Goal: Task Accomplishment & Management: Complete application form

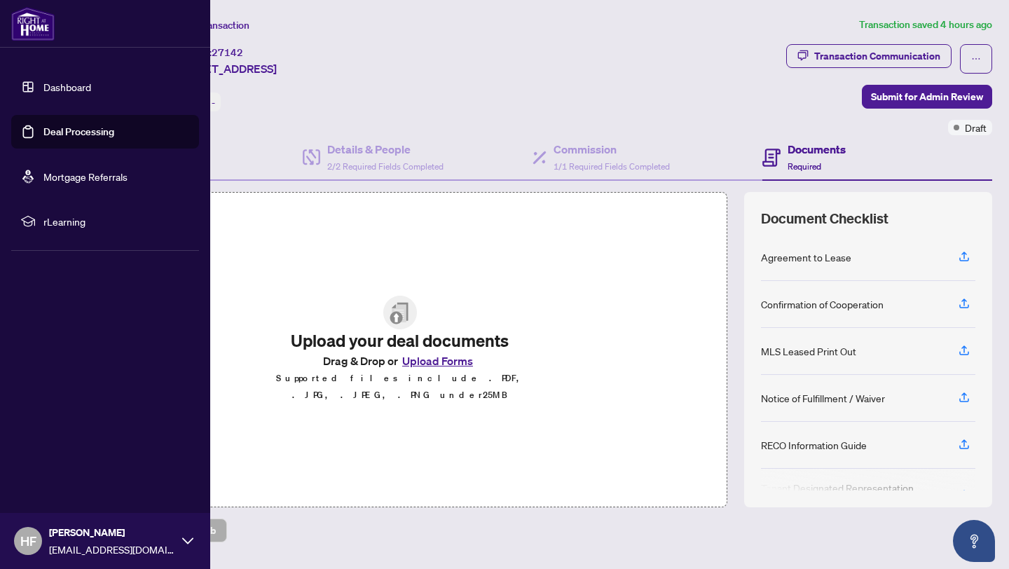
click at [43, 133] on link "Deal Processing" at bounding box center [78, 131] width 71 height 13
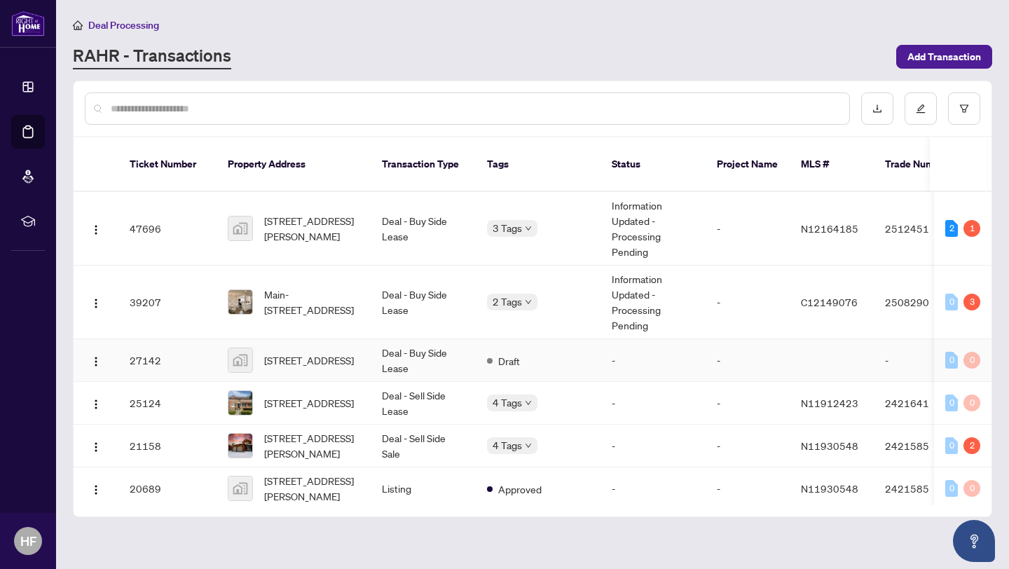
click at [418, 349] on td "Deal - Buy Side Lease" at bounding box center [423, 360] width 105 height 43
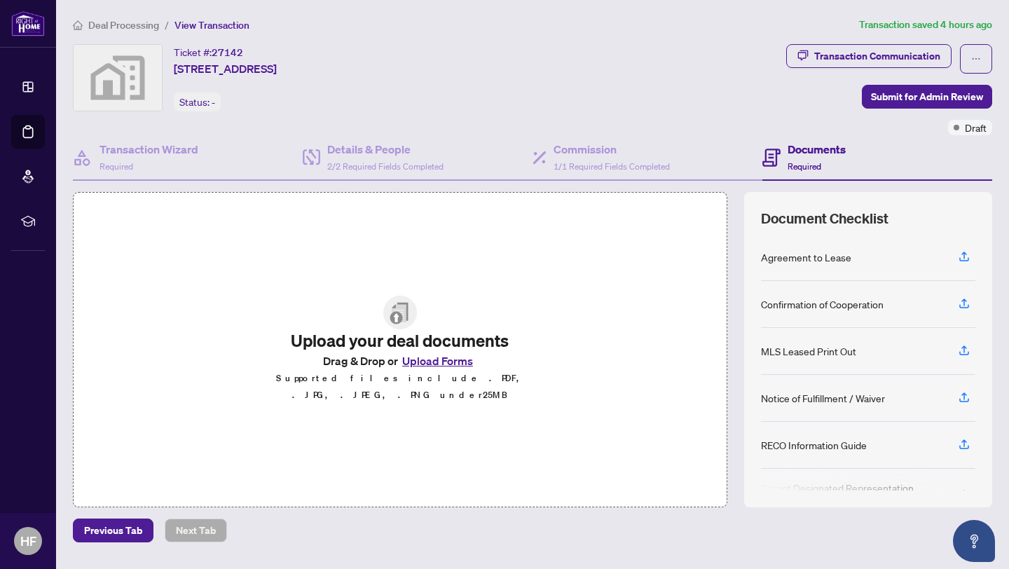
click at [444, 370] on button "Upload Forms" at bounding box center [437, 361] width 79 height 18
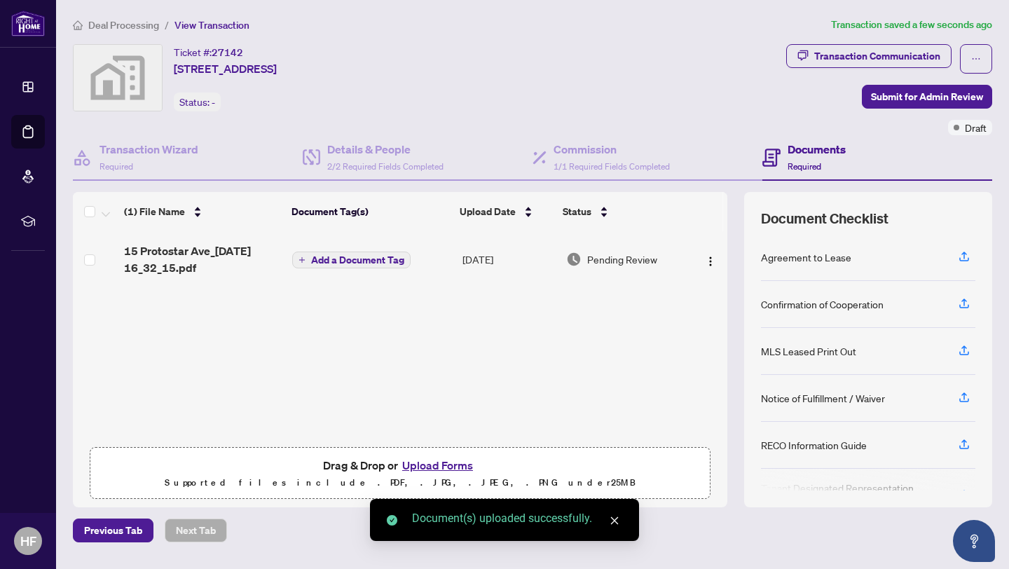
click at [329, 255] on span "Add a Document Tag" at bounding box center [357, 260] width 93 height 10
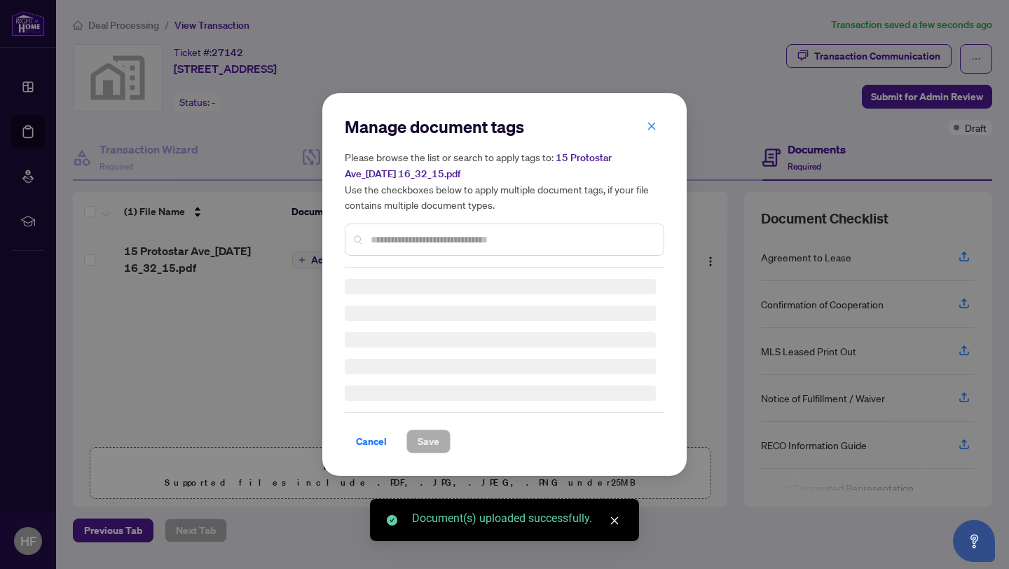
click at [392, 240] on input "text" at bounding box center [512, 239] width 282 height 15
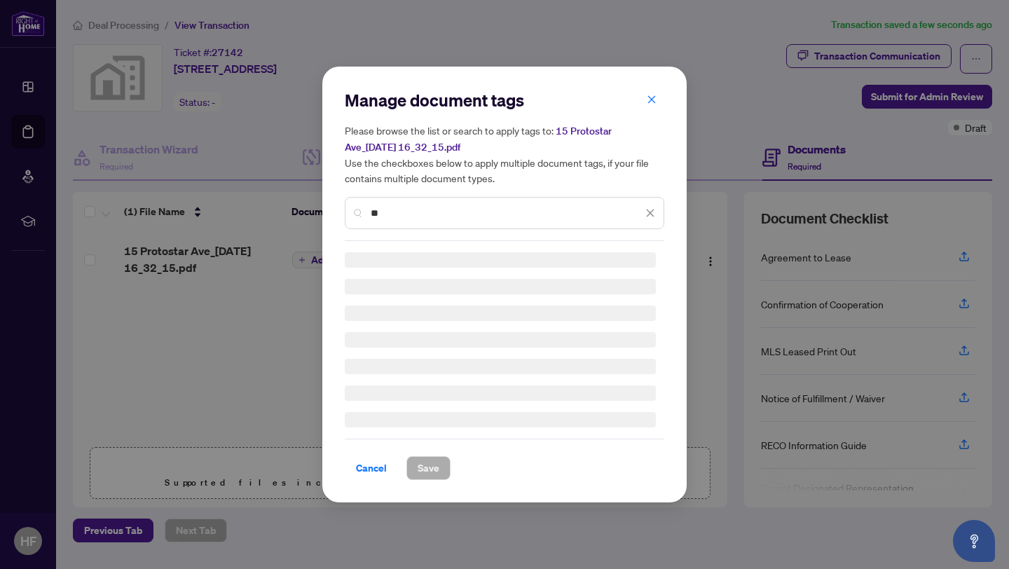
type input "*"
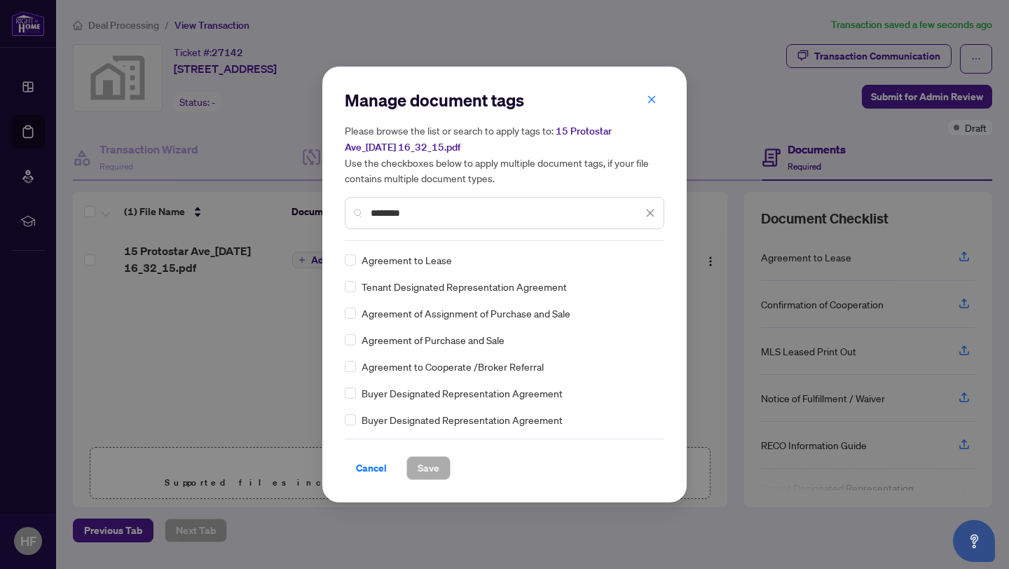
type input "********"
drag, startPoint x: 456, startPoint y: 205, endPoint x: 351, endPoint y: 200, distance: 104.6
click at [351, 200] on div "********" at bounding box center [505, 213] width 320 height 32
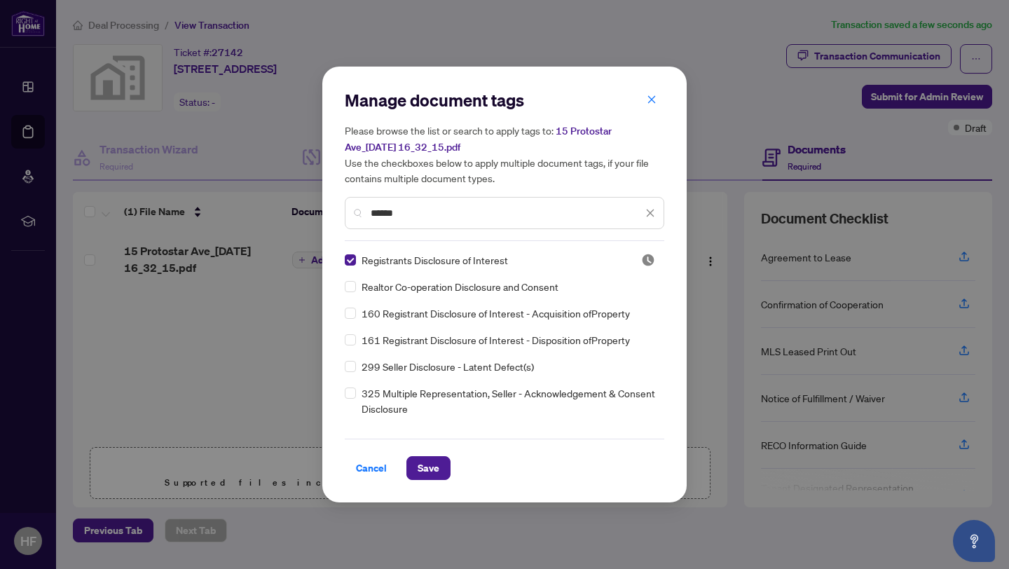
drag, startPoint x: 413, startPoint y: 214, endPoint x: 285, endPoint y: 207, distance: 128.5
click at [285, 207] on div "Manage document tags Please browse the list or search to apply tags to: 15 Prot…" at bounding box center [504, 284] width 1009 height 569
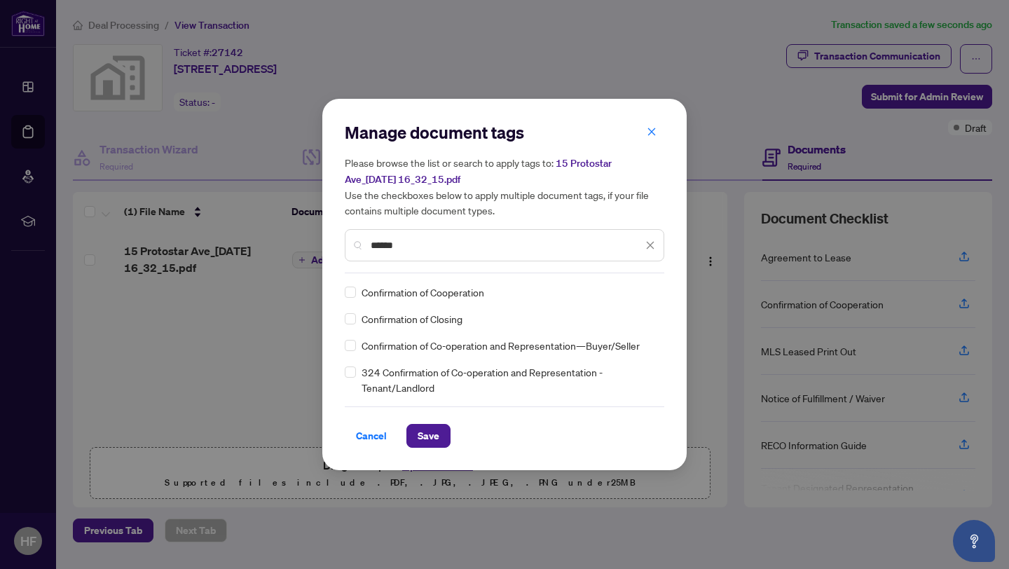
type input "******"
drag, startPoint x: 423, startPoint y: 250, endPoint x: 355, endPoint y: 237, distance: 69.8
click at [355, 238] on div "******" at bounding box center [505, 245] width 320 height 32
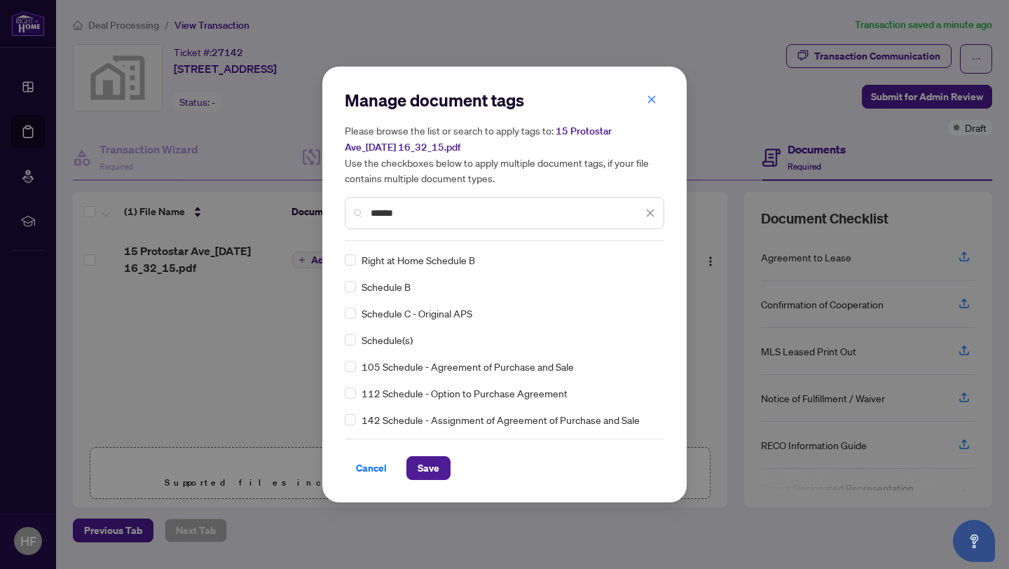
type input "******"
click at [433, 461] on span "Save" at bounding box center [429, 468] width 22 height 22
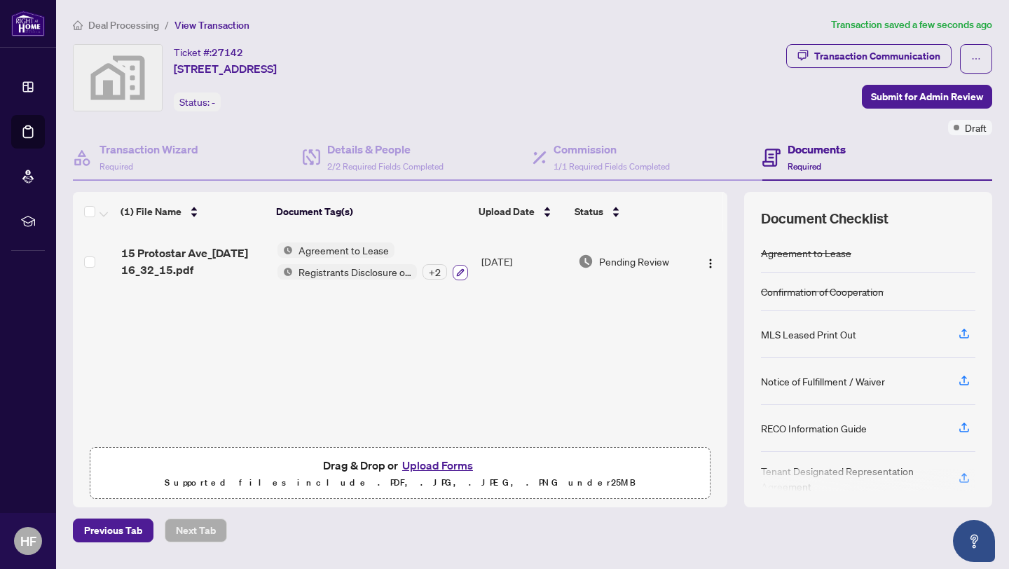
click at [457, 270] on icon "button" at bounding box center [460, 272] width 8 height 8
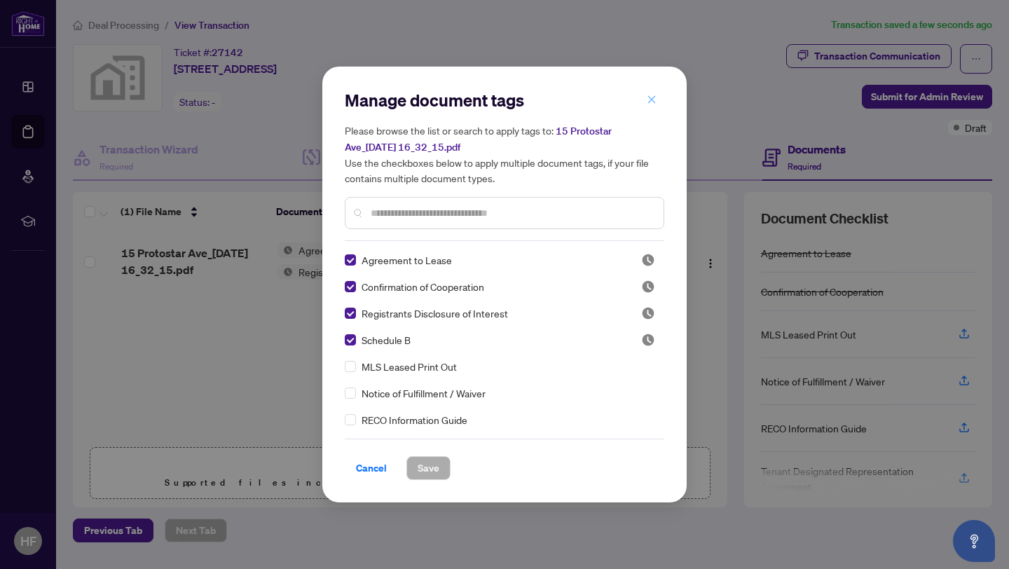
click at [658, 96] on button "button" at bounding box center [652, 100] width 28 height 24
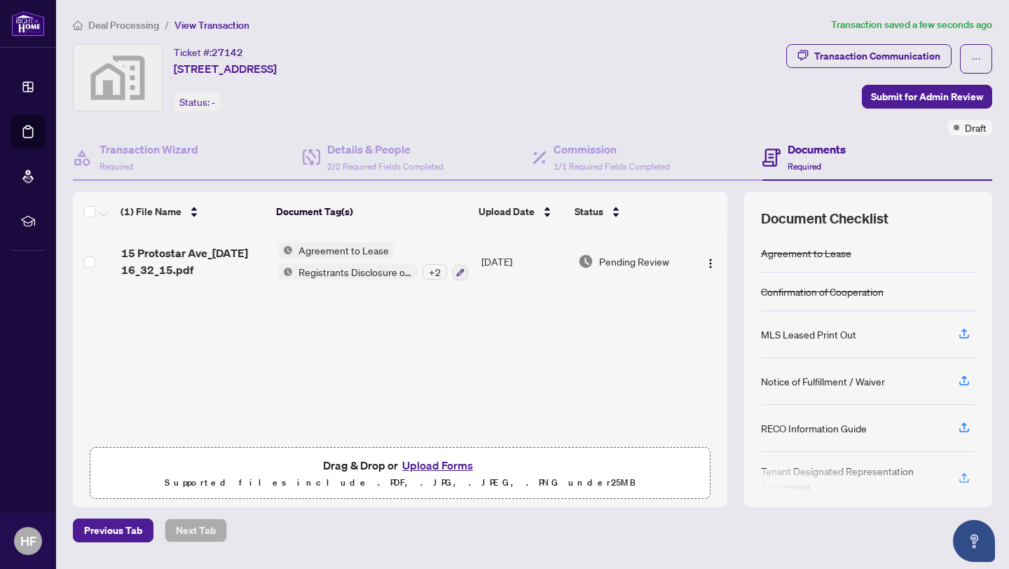
click at [441, 268] on div "+ 2" at bounding box center [435, 271] width 25 height 15
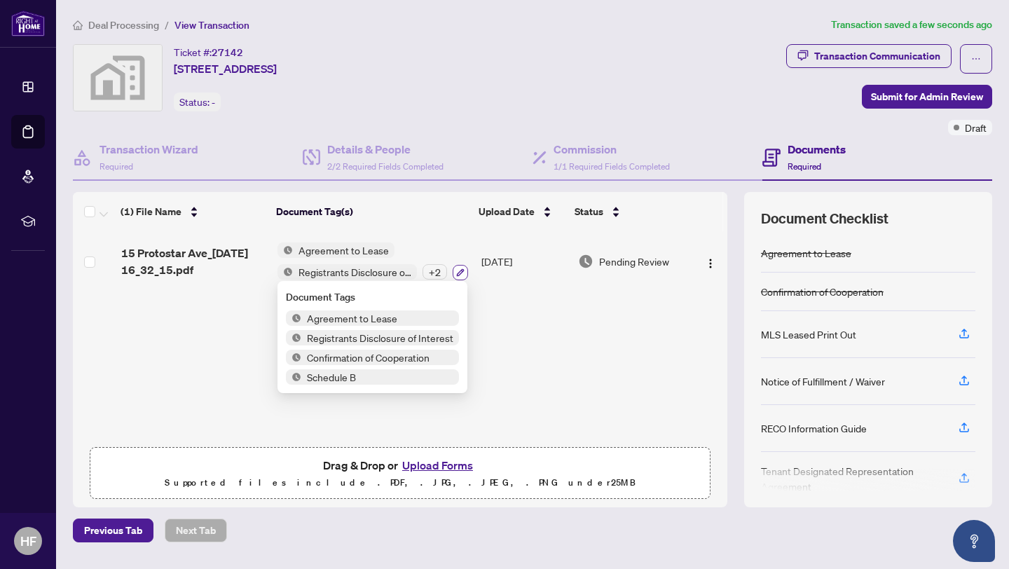
click at [462, 271] on icon "button" at bounding box center [460, 272] width 8 height 8
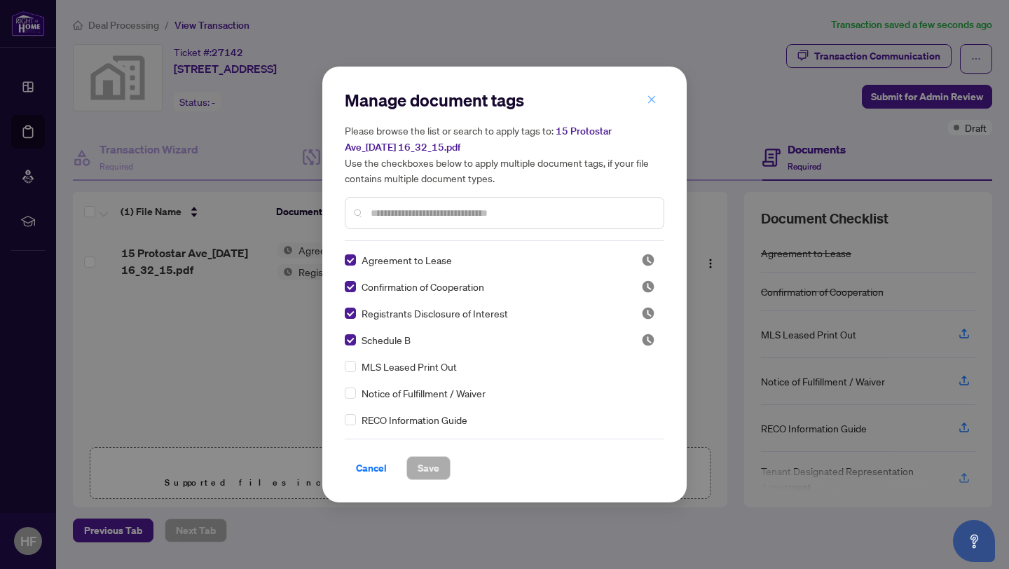
click at [650, 97] on icon "close" at bounding box center [652, 100] width 10 height 10
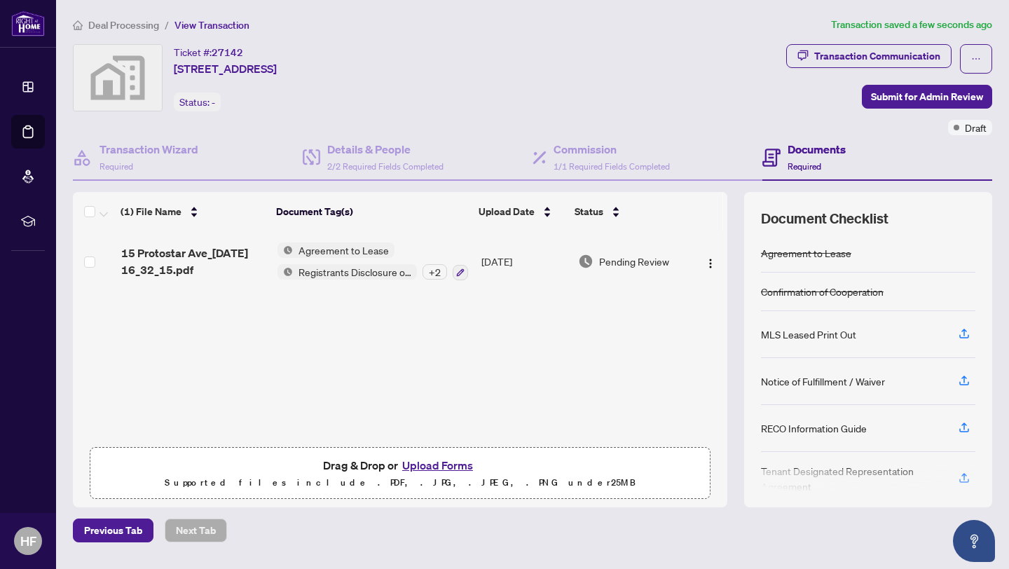
scroll to position [20, 0]
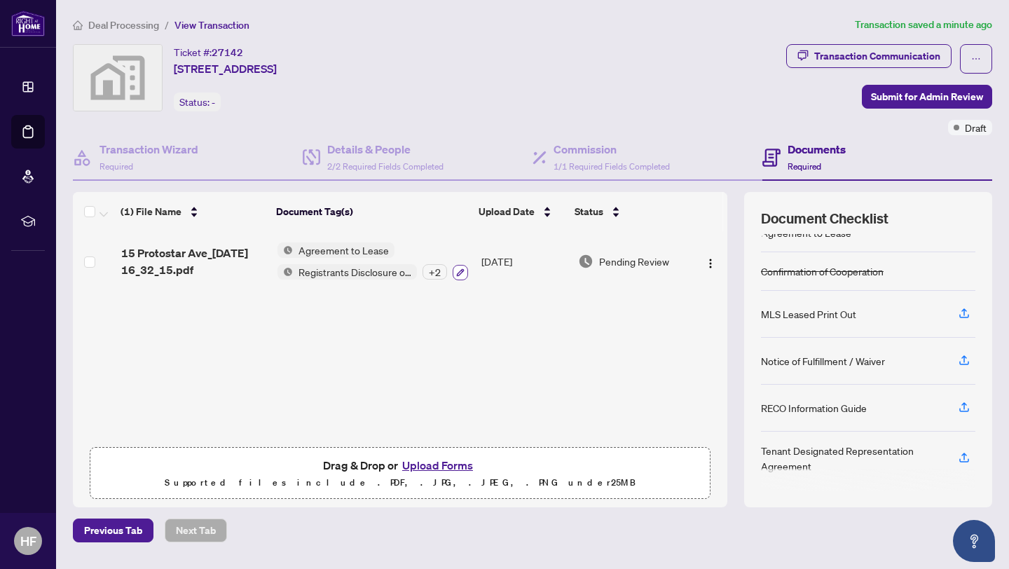
click at [456, 273] on icon "button" at bounding box center [460, 272] width 8 height 8
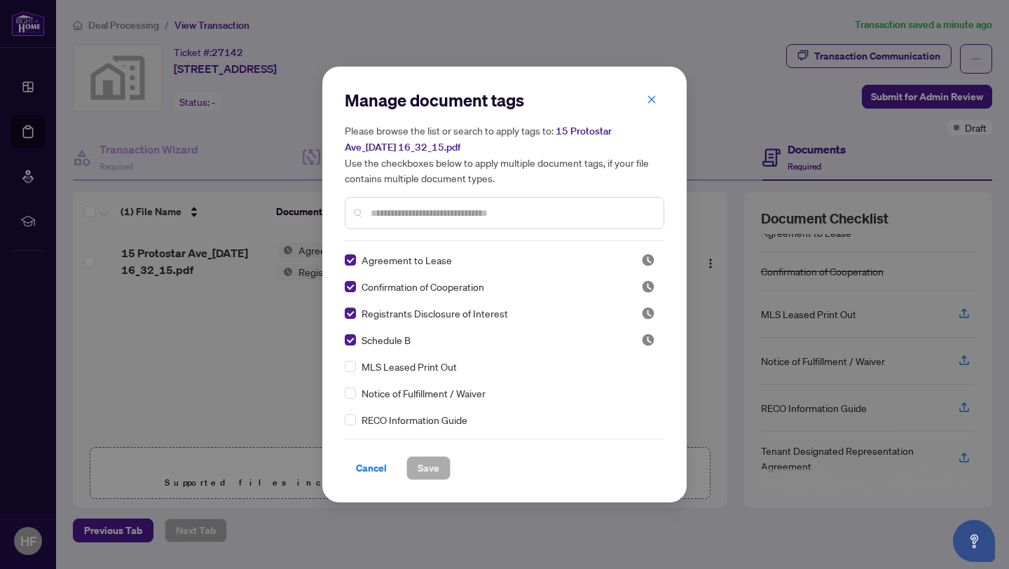
click at [647, 114] on div "Manage document tags Please browse the list or search to apply tags to: 15 Prot…" at bounding box center [505, 165] width 320 height 152
click at [647, 111] on button "button" at bounding box center [652, 100] width 28 height 24
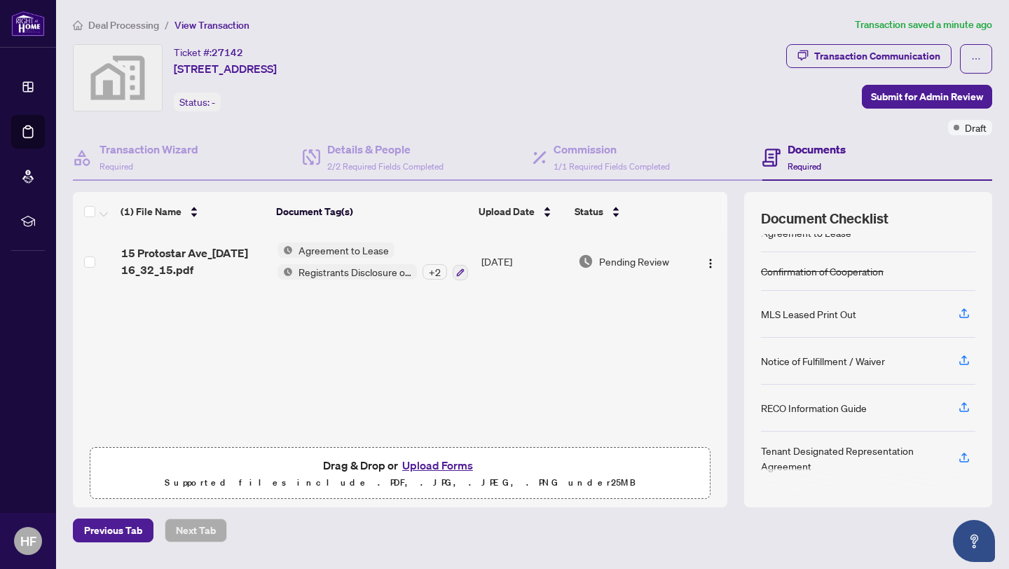
click at [647, 110] on body "Dashboard Deal Processing Mortgage Referrals rLearning HF [PERSON_NAME] [EMAIL_…" at bounding box center [504, 284] width 1009 height 569
click at [688, 79] on div "Ticket #: 27142 [STREET_ADDRESS] Status: -" at bounding box center [427, 77] width 708 height 67
click at [443, 458] on button "Upload Forms" at bounding box center [437, 465] width 79 height 18
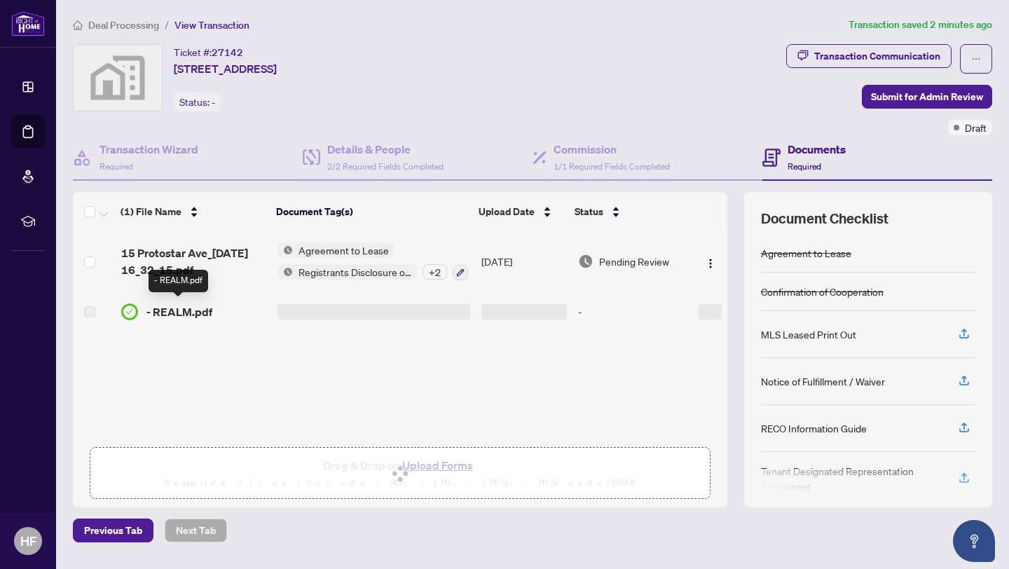
click at [182, 317] on span "- REALM.pdf" at bounding box center [180, 312] width 66 height 17
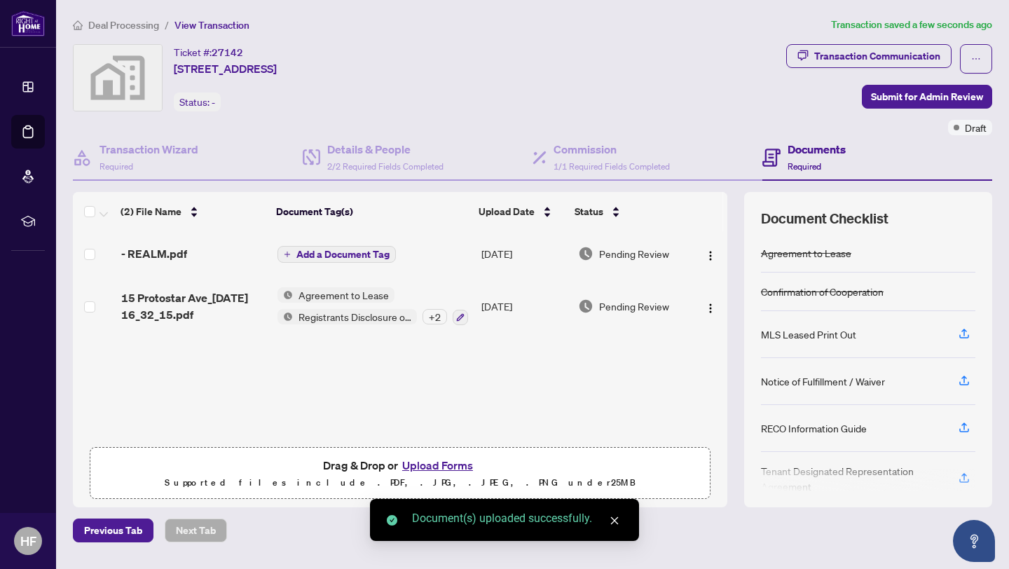
click at [178, 252] on span "- REALM.pdf" at bounding box center [154, 253] width 66 height 17
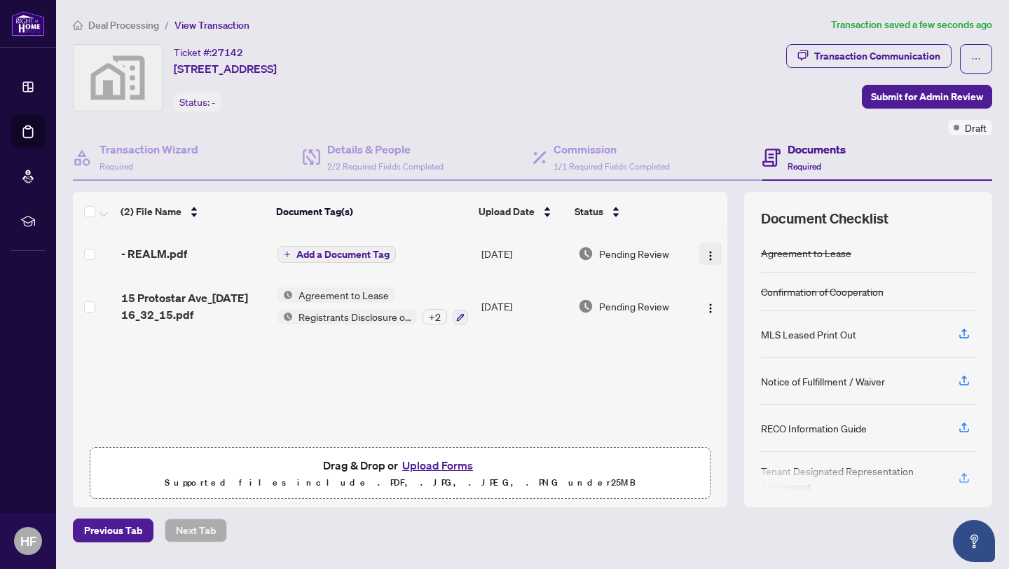
click at [706, 256] on img "button" at bounding box center [710, 255] width 11 height 11
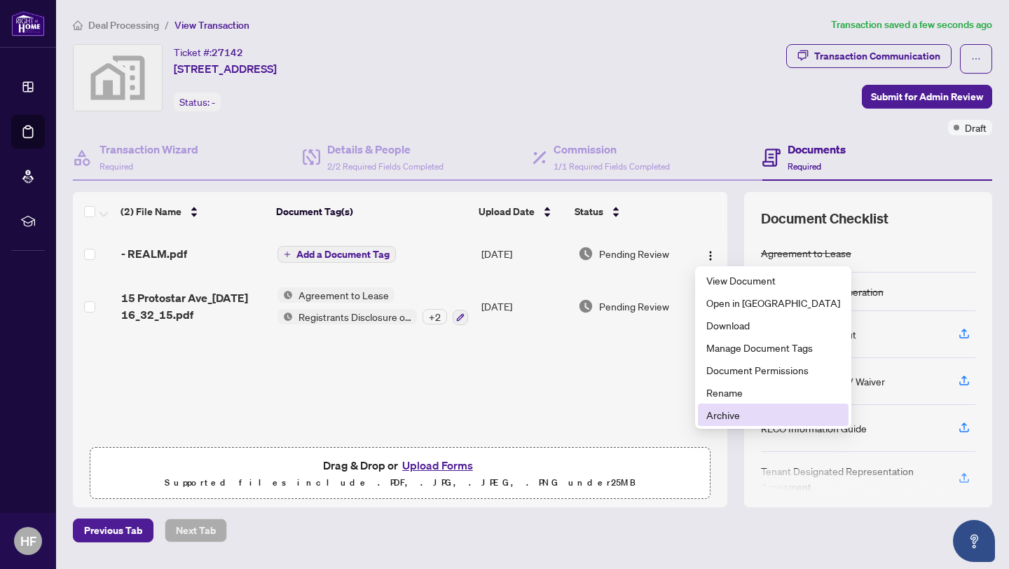
click at [747, 414] on span "Archive" at bounding box center [774, 414] width 134 height 15
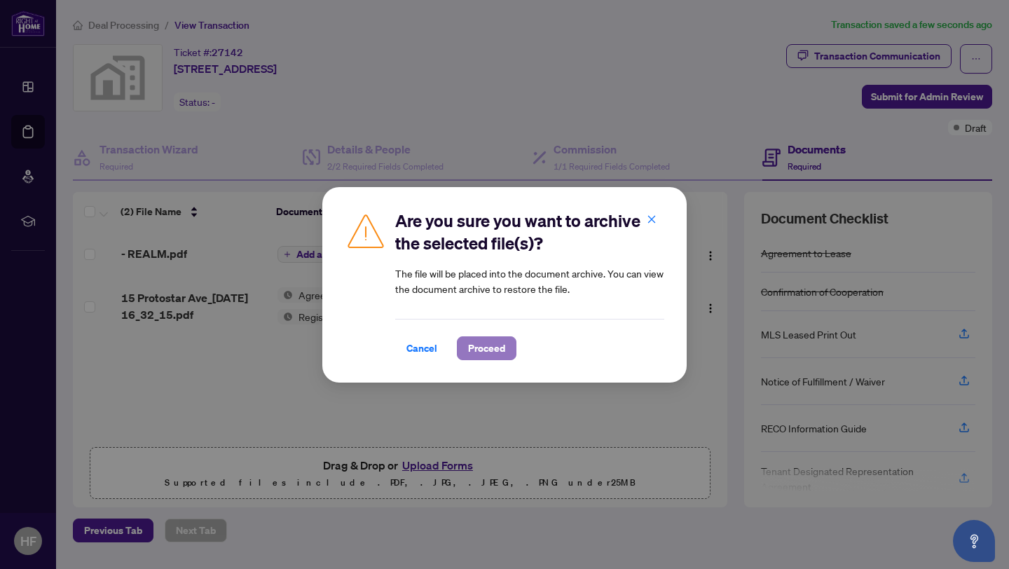
click at [494, 344] on span "Proceed" at bounding box center [486, 348] width 37 height 22
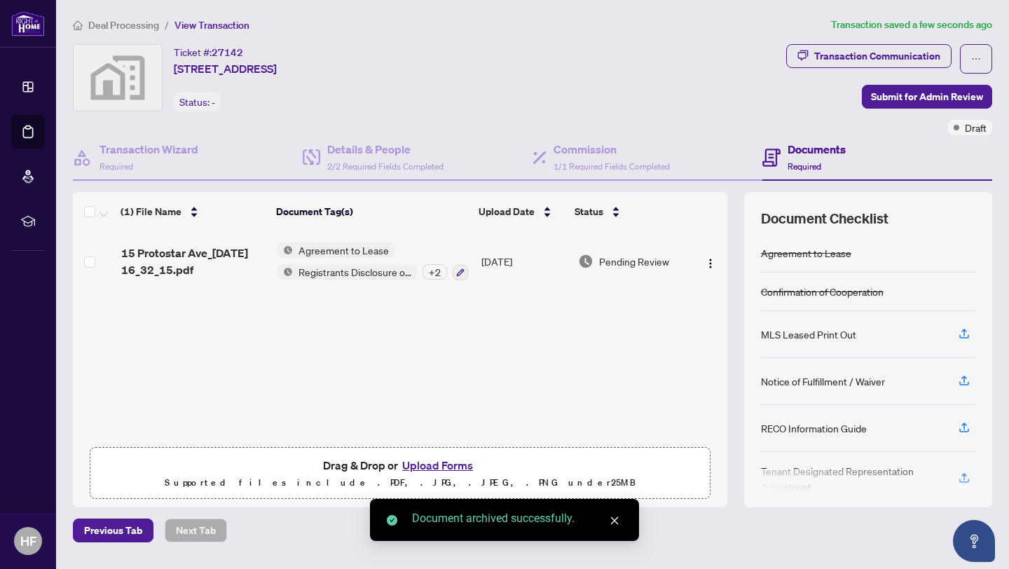
click at [455, 459] on button "Upload Forms" at bounding box center [437, 465] width 79 height 18
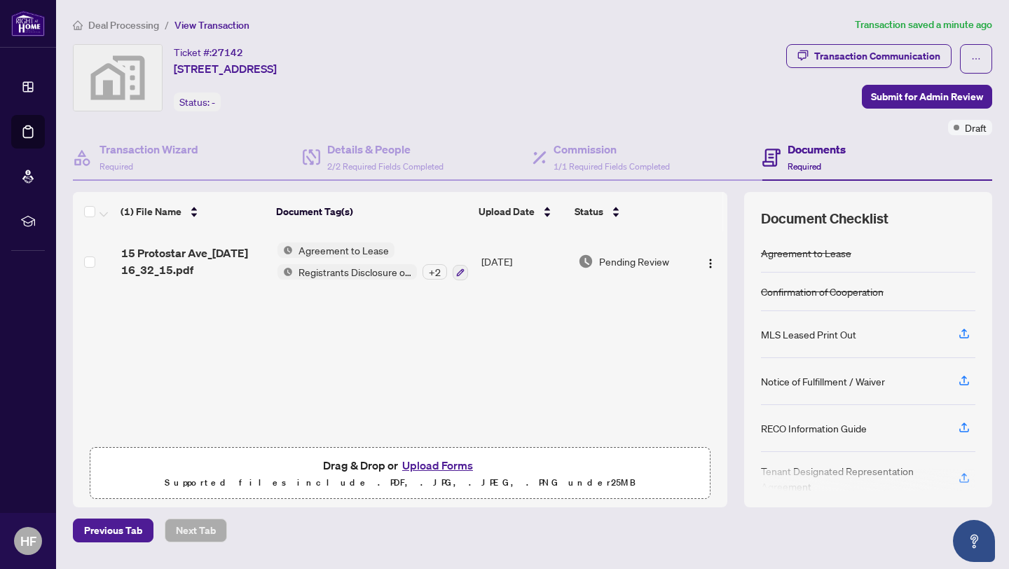
click at [451, 461] on button "Upload Forms" at bounding box center [437, 465] width 79 height 18
click at [423, 462] on button "Upload Forms" at bounding box center [437, 465] width 79 height 18
click at [443, 462] on button "Upload Forms" at bounding box center [437, 465] width 79 height 18
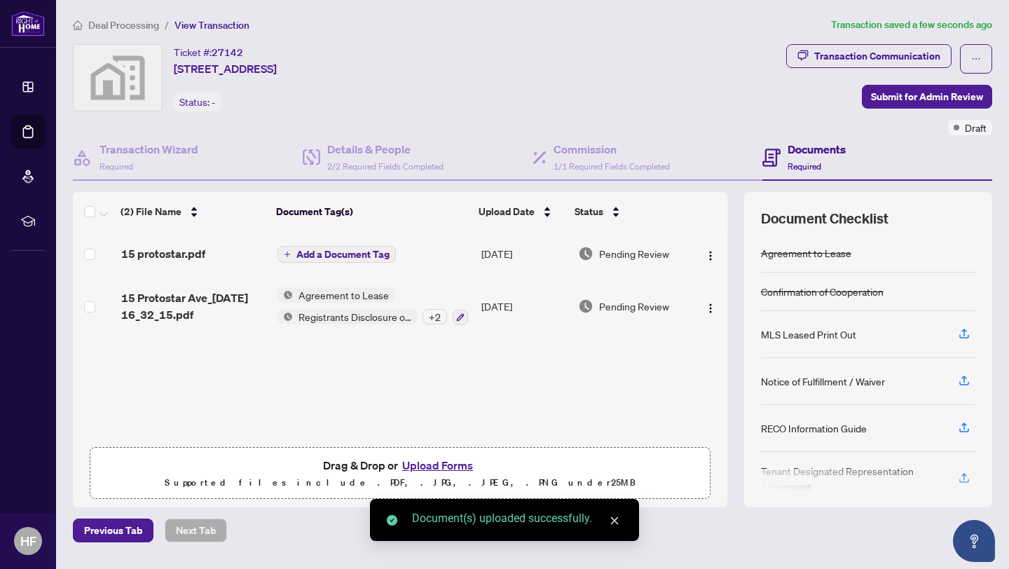
click at [358, 254] on span "Add a Document Tag" at bounding box center [343, 255] width 93 height 10
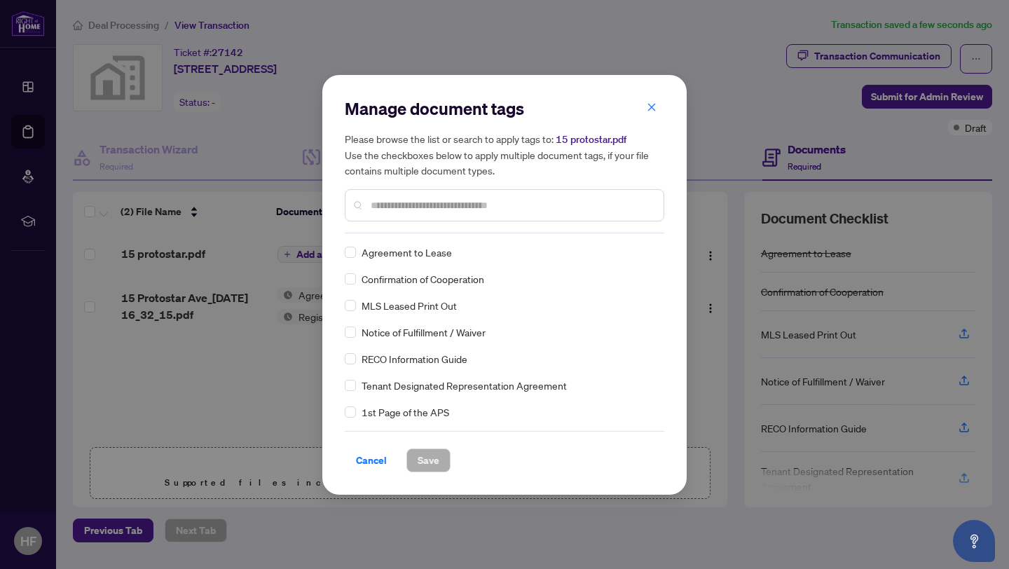
click at [416, 215] on div at bounding box center [505, 205] width 320 height 32
click at [428, 453] on span "Save" at bounding box center [429, 460] width 22 height 22
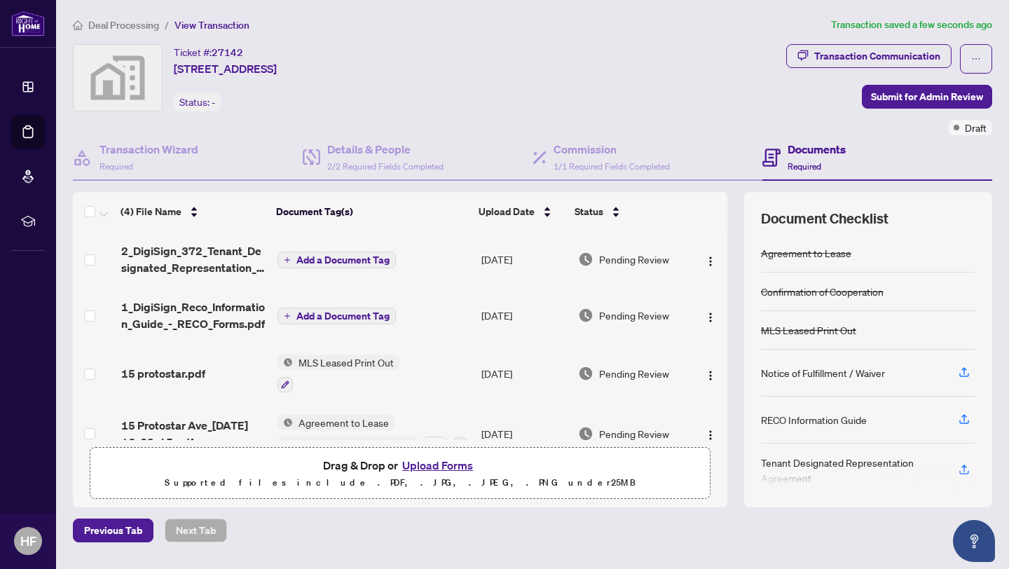
click at [341, 313] on span "Add a Document Tag" at bounding box center [343, 316] width 93 height 10
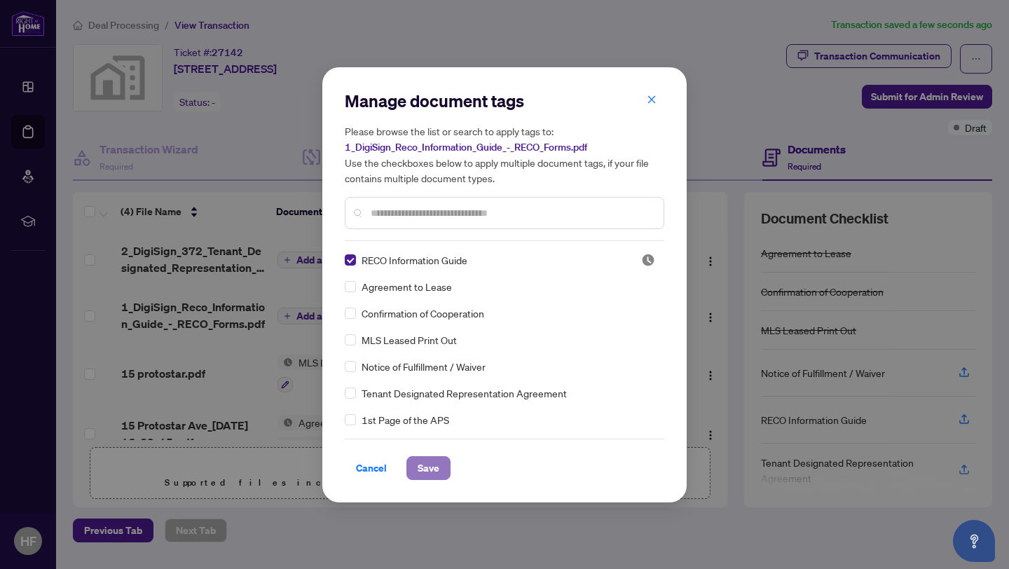
drag, startPoint x: 341, startPoint y: 313, endPoint x: 443, endPoint y: 477, distance: 192.8
click at [443, 477] on button "Save" at bounding box center [429, 468] width 44 height 24
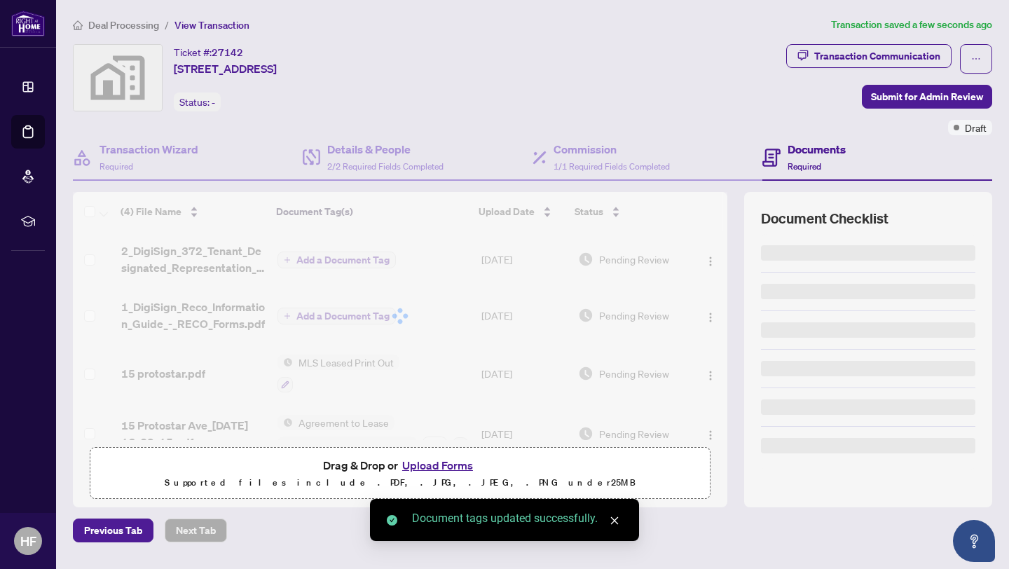
click at [297, 259] on div at bounding box center [400, 316] width 655 height 248
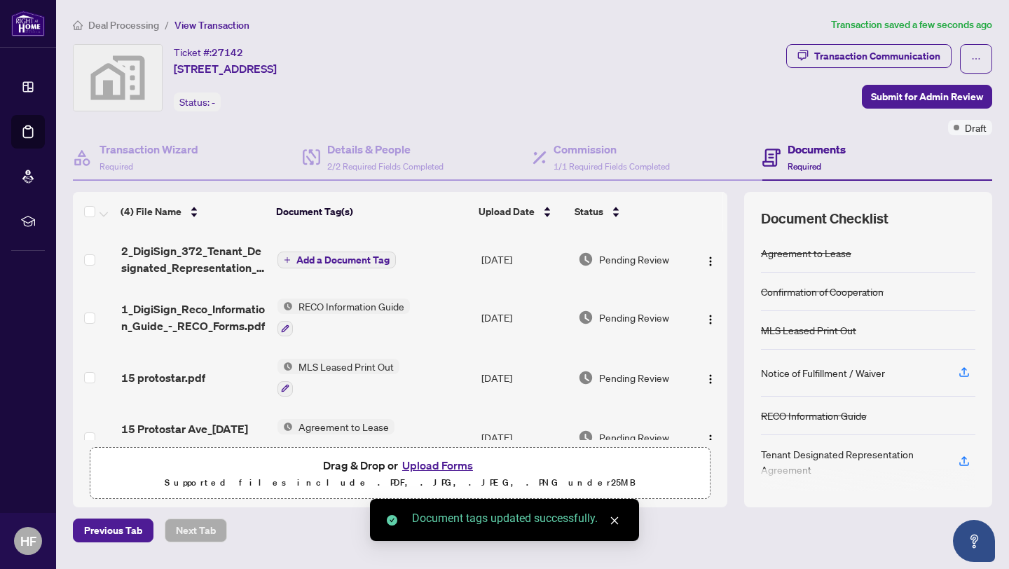
drag, startPoint x: 443, startPoint y: 477, endPoint x: 310, endPoint y: 262, distance: 252.5
click at [310, 262] on span "Add a Document Tag" at bounding box center [343, 260] width 93 height 10
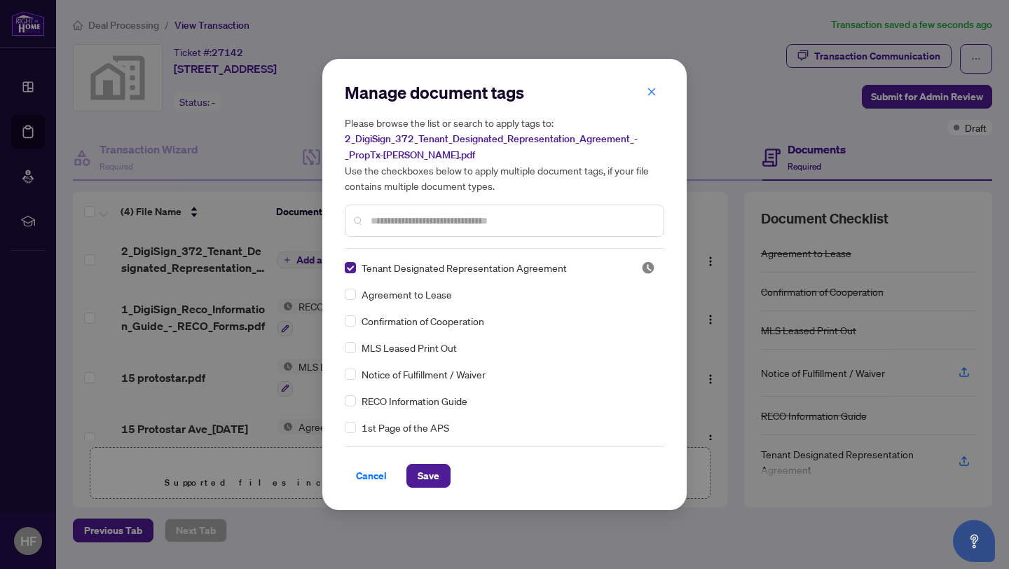
click at [437, 486] on span "Save" at bounding box center [429, 476] width 22 height 22
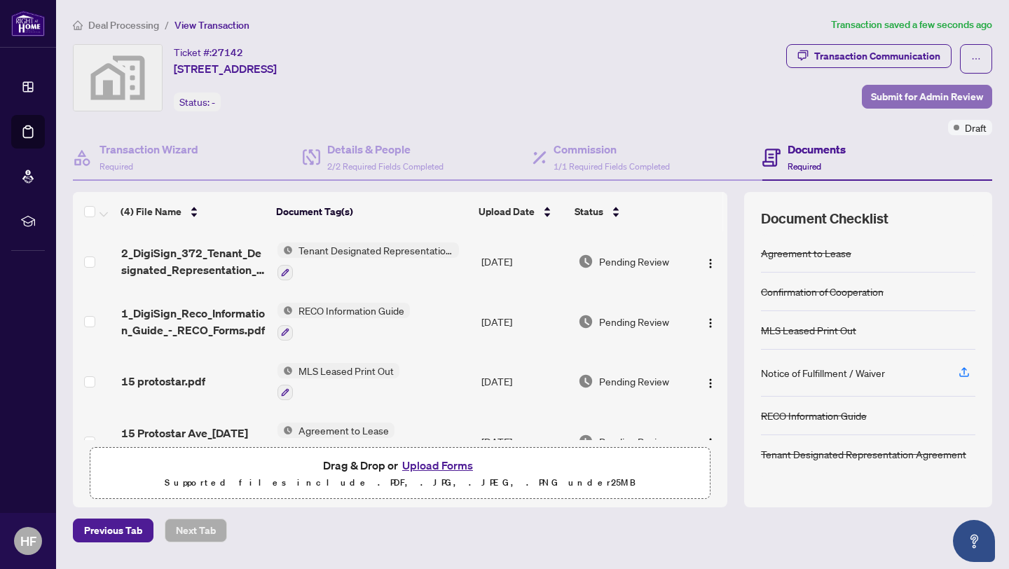
drag, startPoint x: 310, startPoint y: 262, endPoint x: 888, endPoint y: 92, distance: 602.9
click at [888, 92] on span "Submit for Admin Review" at bounding box center [927, 97] width 112 height 22
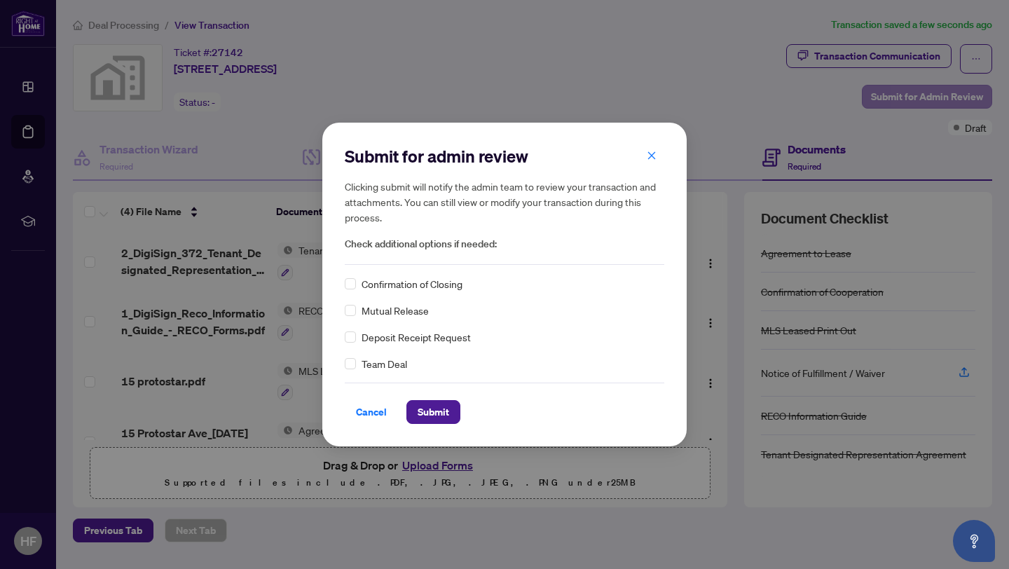
click at [404, 281] on span "Confirmation of Closing" at bounding box center [412, 283] width 101 height 15
click at [350, 291] on label at bounding box center [350, 283] width 11 height 15
click at [451, 414] on button "Submit" at bounding box center [434, 412] width 54 height 24
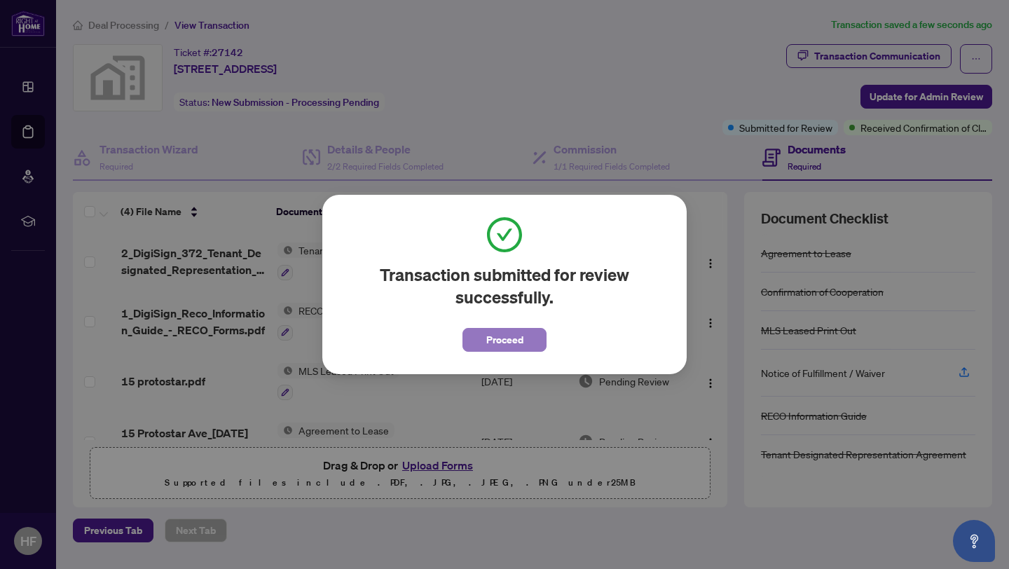
drag, startPoint x: 888, startPoint y: 92, endPoint x: 526, endPoint y: 334, distance: 435.5
click at [526, 334] on button "Proceed" at bounding box center [505, 340] width 84 height 24
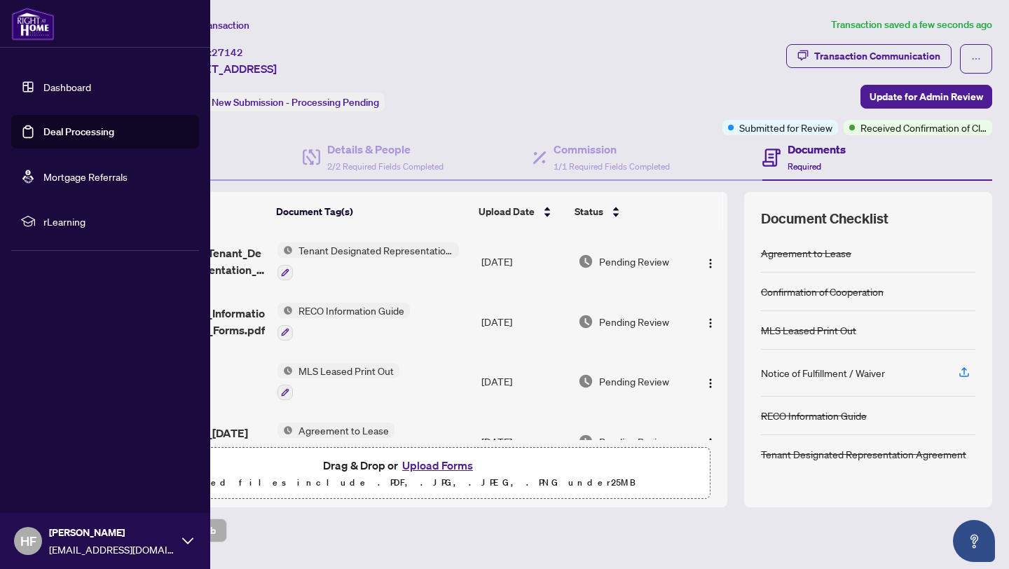
click at [43, 130] on link "Deal Processing" at bounding box center [78, 131] width 71 height 13
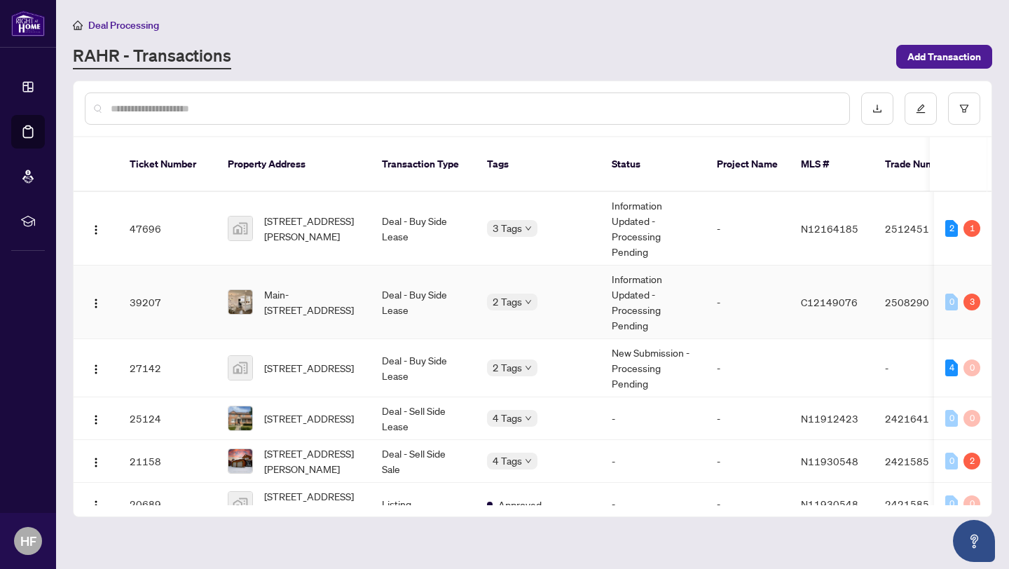
click at [468, 298] on td "Deal - Buy Side Lease" at bounding box center [423, 303] width 105 height 74
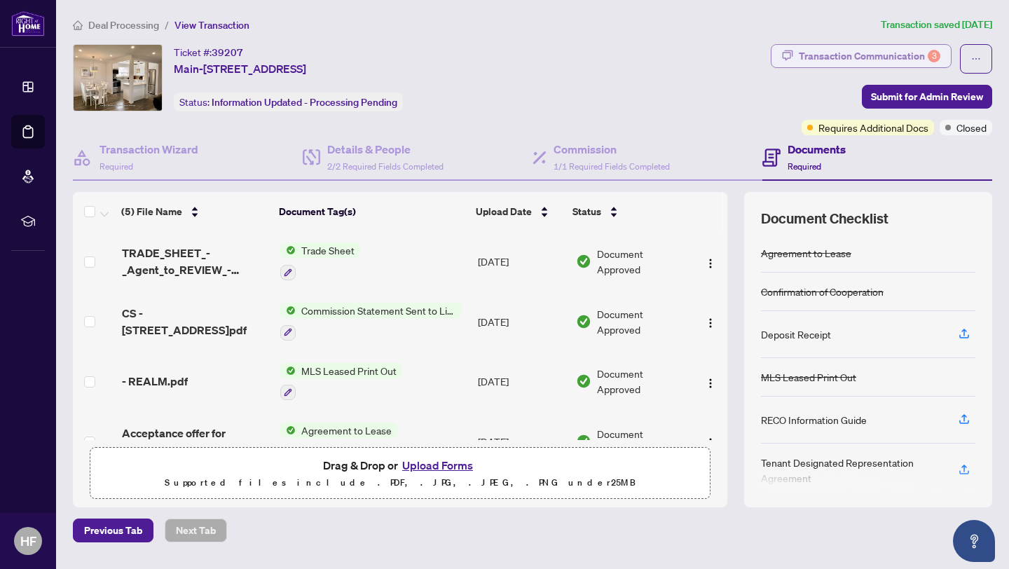
click at [815, 62] on div "Transaction Communication 3" at bounding box center [870, 56] width 142 height 22
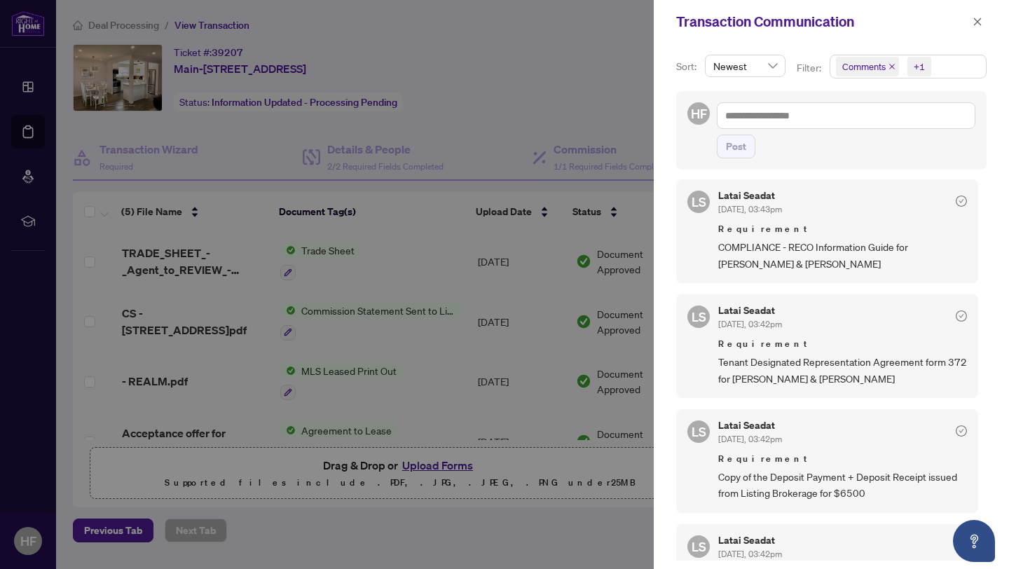
scroll to position [8, 0]
click at [984, 26] on button "button" at bounding box center [978, 21] width 18 height 17
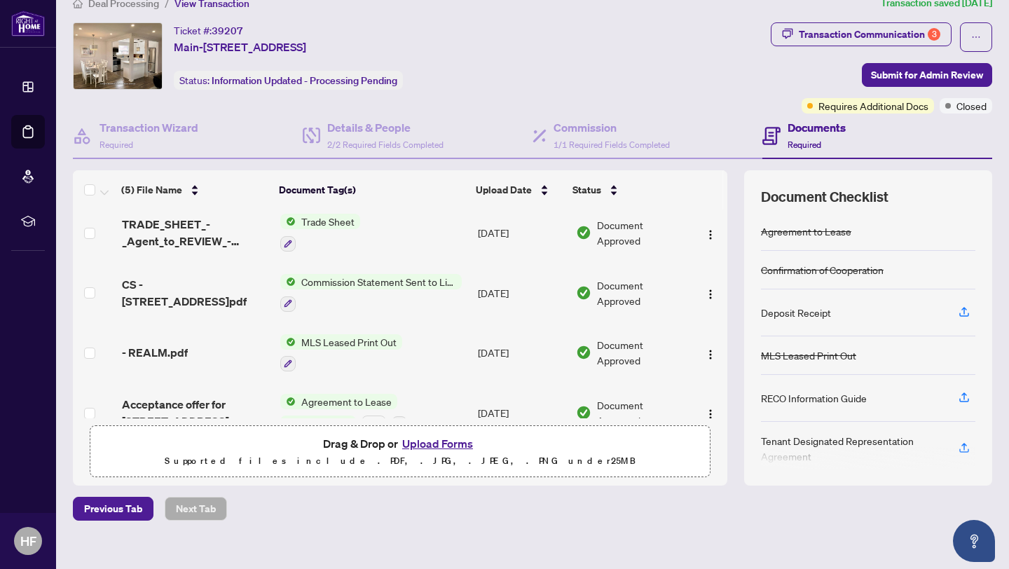
scroll to position [2, 0]
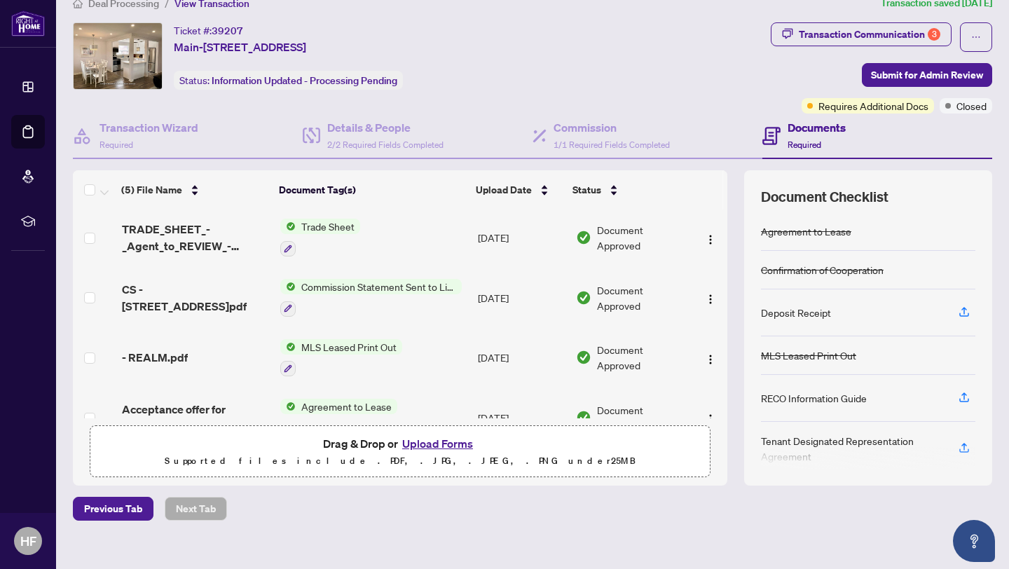
click at [811, 312] on div "Deposit Receipt" at bounding box center [796, 312] width 70 height 15
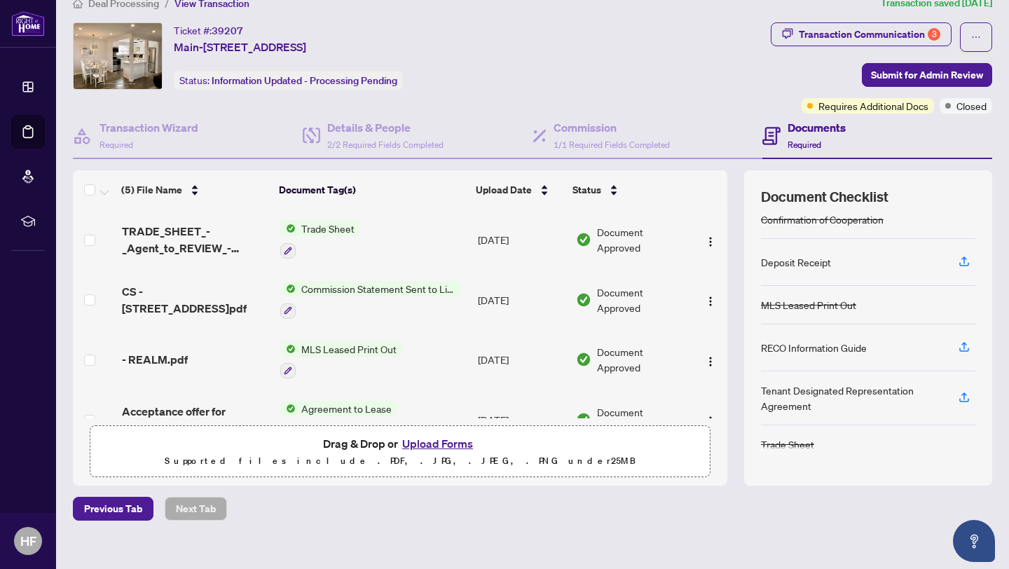
scroll to position [0, 0]
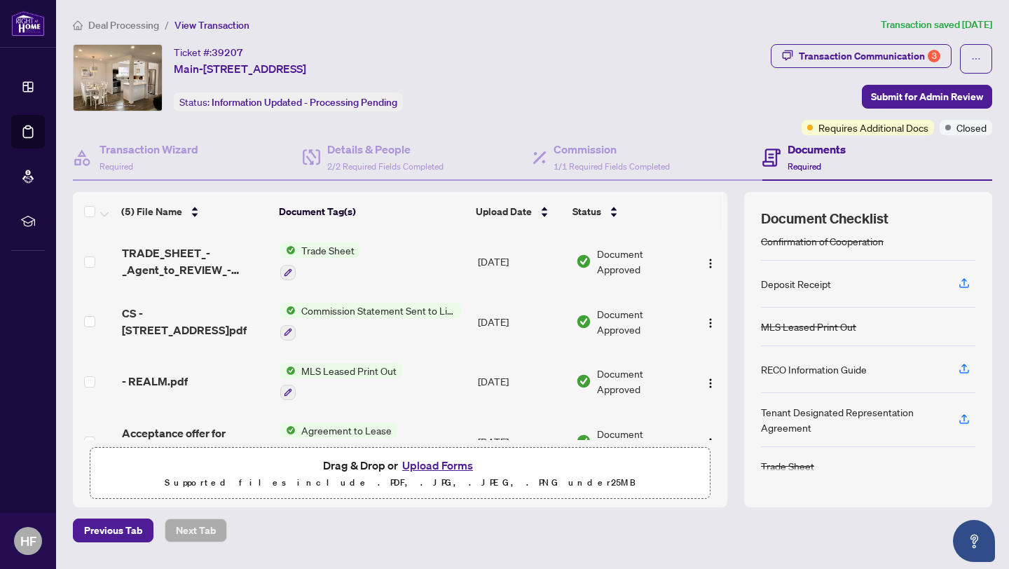
click at [307, 255] on span "Trade Sheet" at bounding box center [328, 250] width 64 height 15
click at [177, 264] on span "TRADE_SHEET_-_Agent_to_REVIEW_-_250_Homewood_Ave_Main.pdf" at bounding box center [195, 262] width 147 height 34
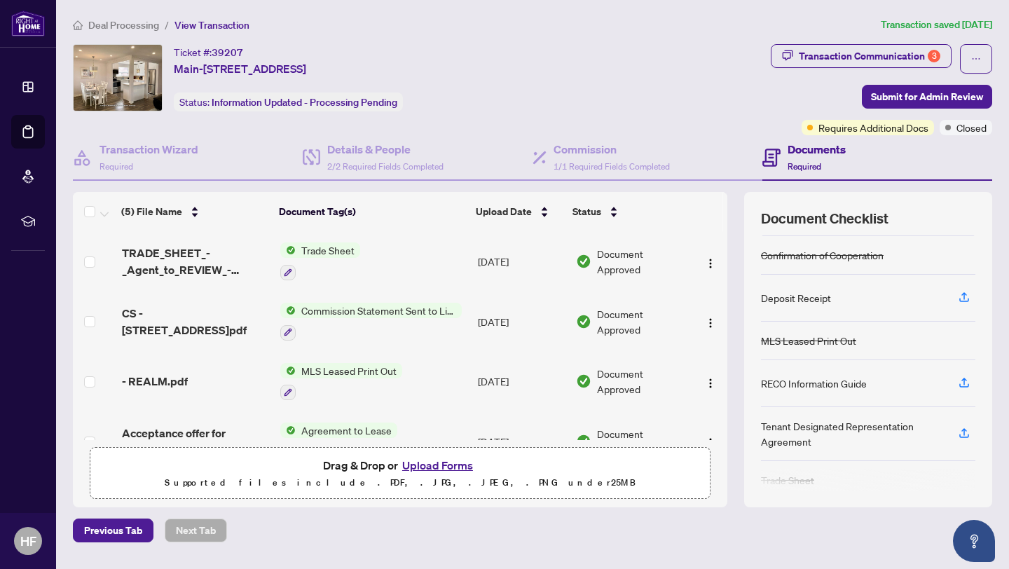
scroll to position [50, 0]
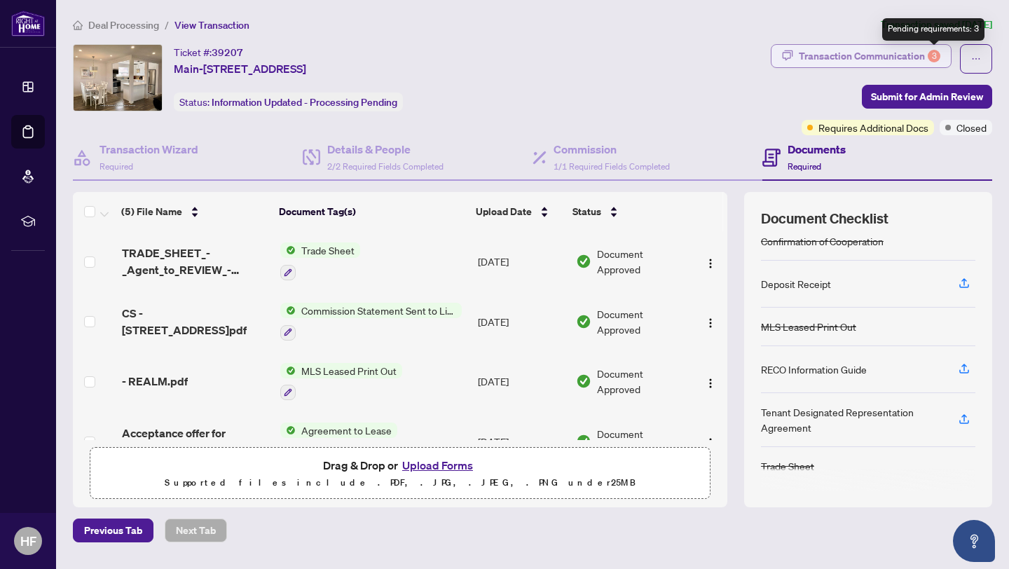
click at [932, 56] on div "3" at bounding box center [934, 56] width 13 height 13
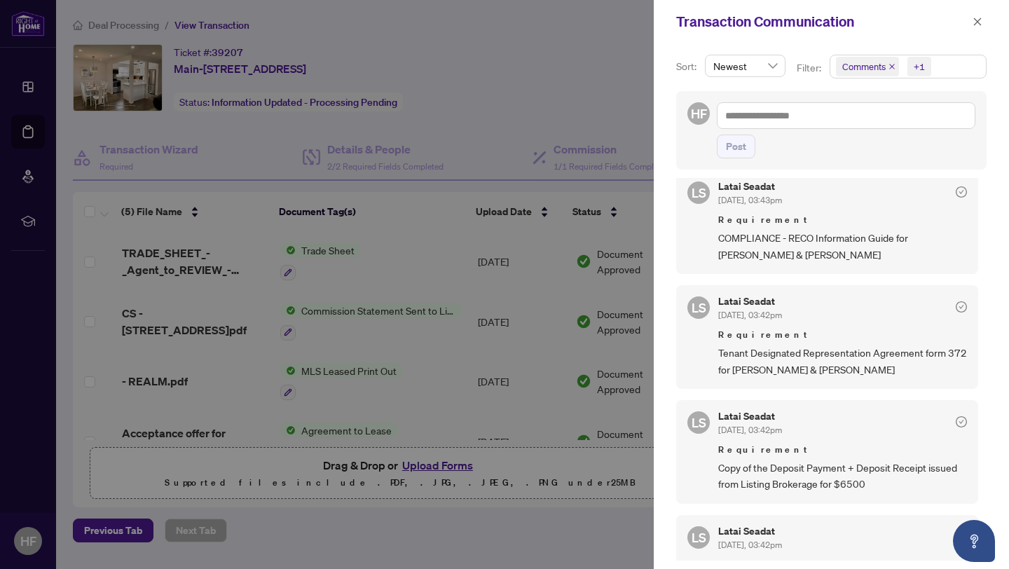
scroll to position [15, 0]
click at [977, 41] on div "Transaction Communication" at bounding box center [831, 21] width 355 height 43
click at [977, 33] on div "Transaction Communication" at bounding box center [831, 21] width 355 height 43
click at [972, 23] on button "button" at bounding box center [978, 21] width 18 height 17
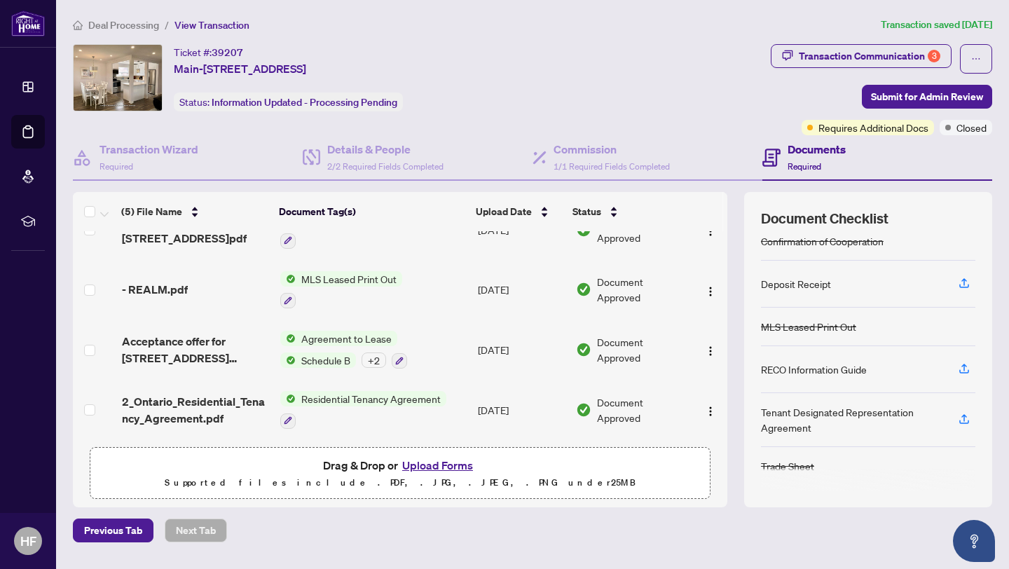
scroll to position [0, 0]
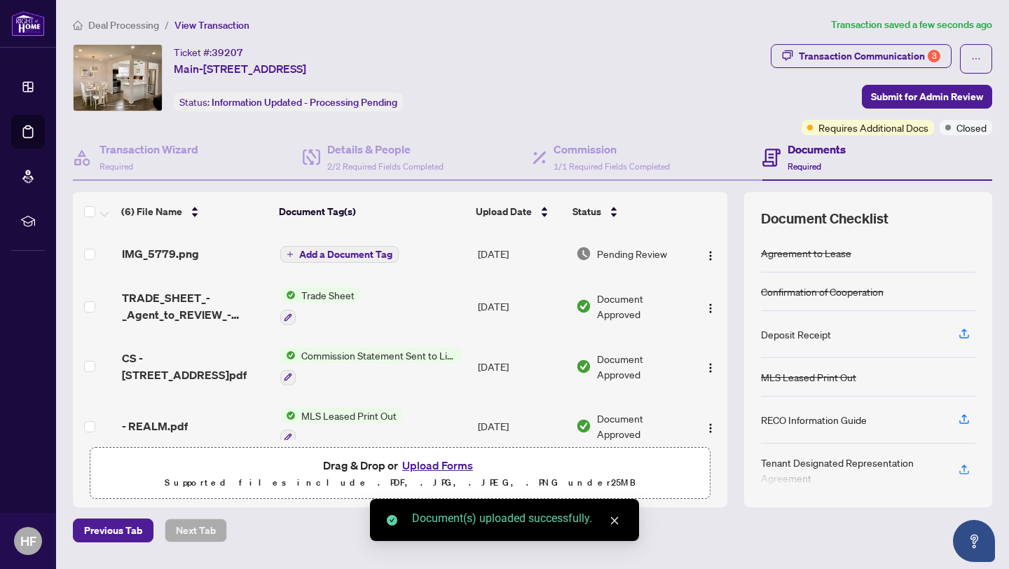
click at [349, 250] on span "Add a Document Tag" at bounding box center [345, 255] width 93 height 10
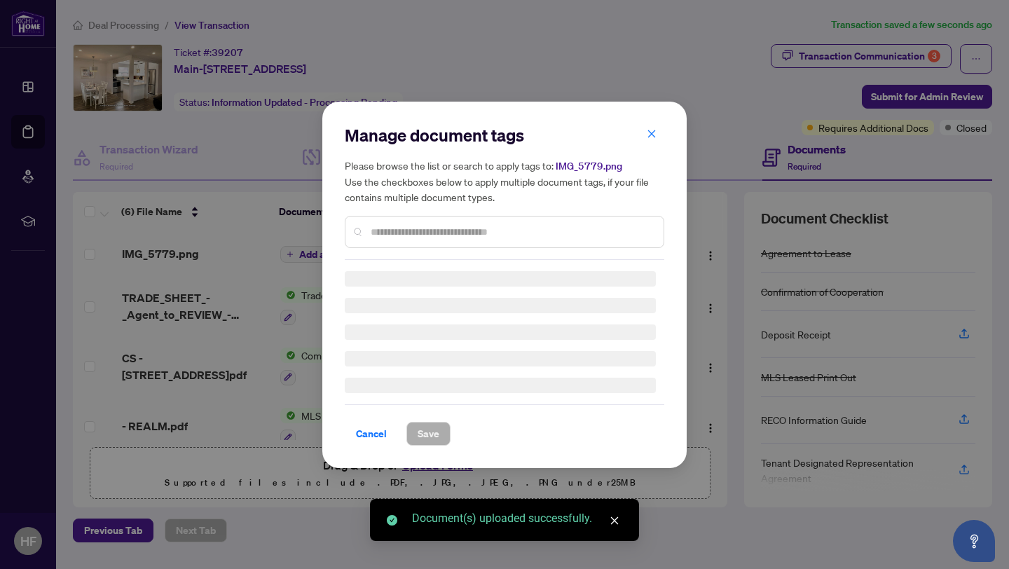
click at [385, 231] on div "Manage document tags Please browse the list or search to apply tags to: IMG_577…" at bounding box center [505, 192] width 320 height 136
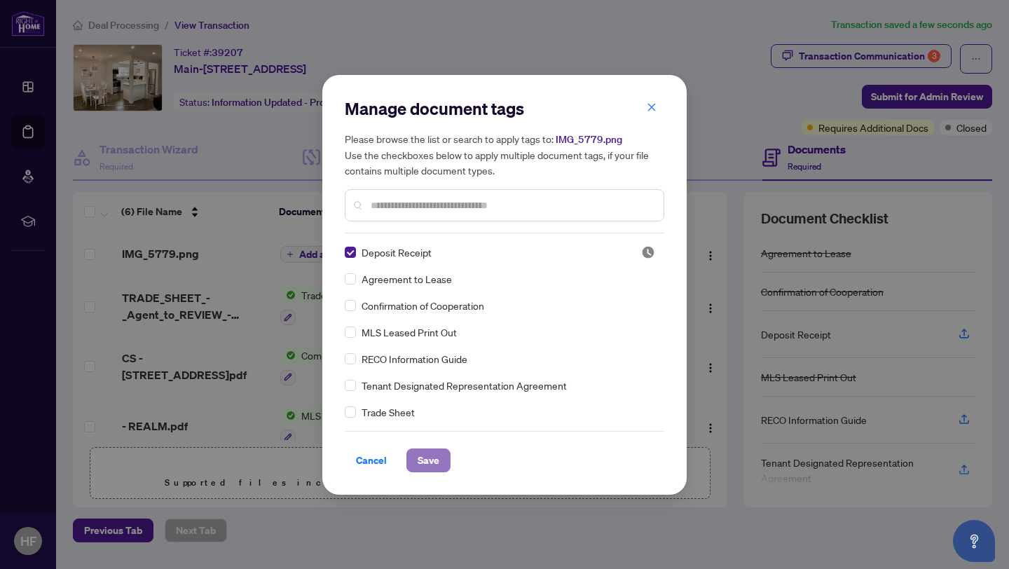
click at [414, 450] on button "Save" at bounding box center [429, 461] width 44 height 24
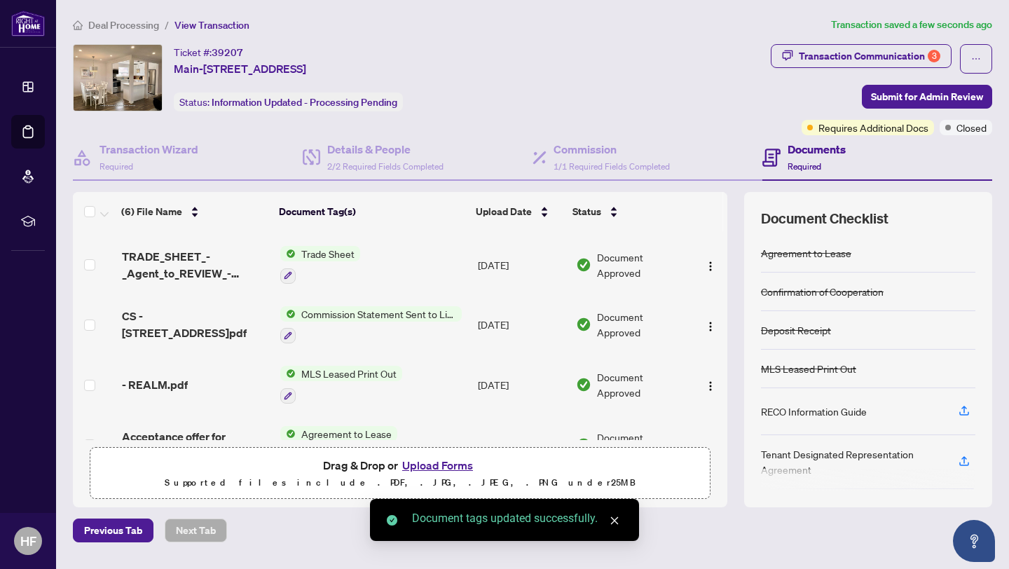
scroll to position [152, 0]
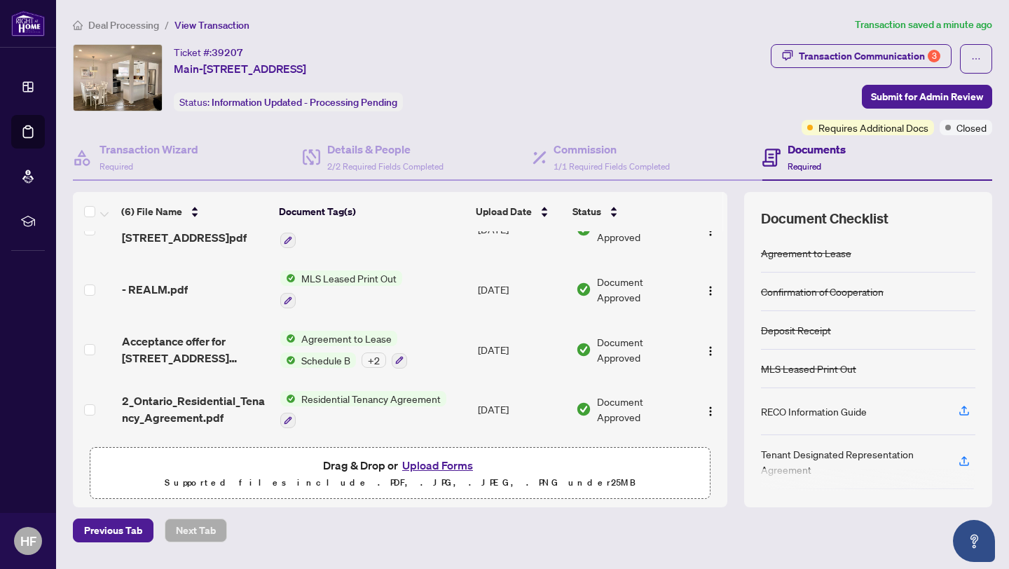
drag, startPoint x: 703, startPoint y: 395, endPoint x: 168, endPoint y: -43, distance: 691.4
click at [168, 0] on html "Dashboard Deal Processing Mortgage Referrals rLearning HF [PERSON_NAME] [EMAIL_…" at bounding box center [504, 284] width 1009 height 569
